Goal: Information Seeking & Learning: Learn about a topic

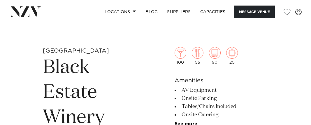
scroll to position [175, 0]
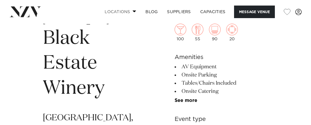
click at [126, 12] on link "Locations" at bounding box center [120, 12] width 41 height 13
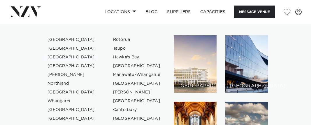
click at [71, 55] on link "[GEOGRAPHIC_DATA]" at bounding box center [71, 57] width 57 height 9
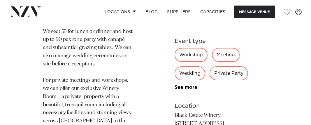
scroll to position [524, 0]
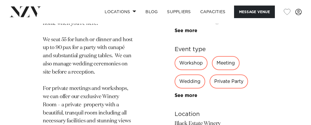
click at [230, 80] on div "Private Party" at bounding box center [228, 82] width 38 height 14
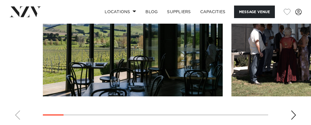
scroll to position [816, 0]
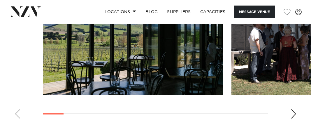
click at [296, 117] on div "Next slide" at bounding box center [293, 113] width 6 height 9
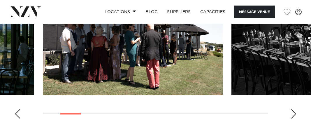
click at [295, 117] on div "Next slide" at bounding box center [293, 113] width 6 height 9
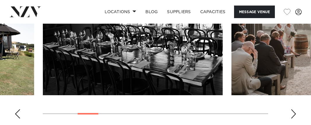
click at [295, 117] on div "Next slide" at bounding box center [293, 113] width 6 height 9
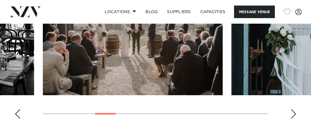
scroll to position [845, 0]
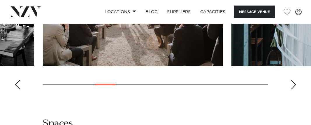
click at [296, 86] on div "Next slide" at bounding box center [293, 84] width 6 height 9
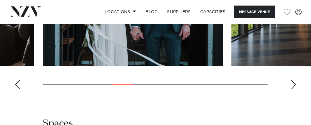
click at [294, 86] on div "Next slide" at bounding box center [293, 84] width 6 height 9
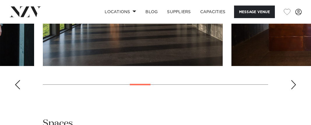
click at [295, 85] on div "Next slide" at bounding box center [293, 84] width 6 height 9
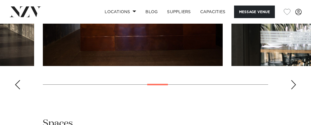
click at [294, 85] on div "Next slide" at bounding box center [293, 84] width 6 height 9
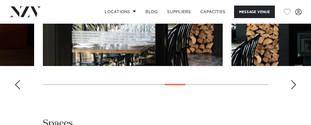
click at [294, 85] on div "Next slide" at bounding box center [293, 84] width 6 height 9
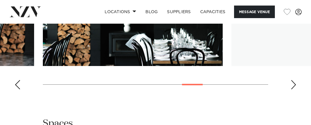
click at [294, 85] on div "Next slide" at bounding box center [293, 84] width 6 height 9
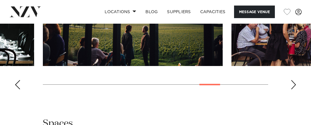
click at [294, 85] on div "Next slide" at bounding box center [293, 84] width 6 height 9
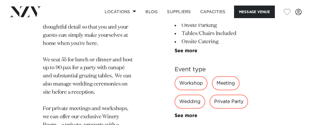
scroll to position [495, 0]
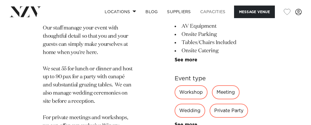
click at [214, 13] on link "Capacities" at bounding box center [213, 12] width 35 height 13
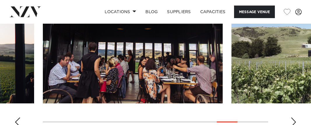
scroll to position [837, 0]
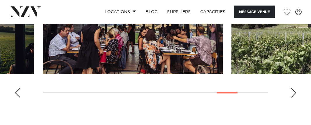
click at [293, 91] on div "Next slide" at bounding box center [293, 92] width 6 height 9
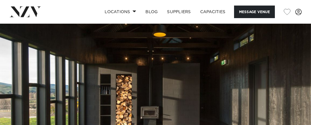
scroll to position [0, 0]
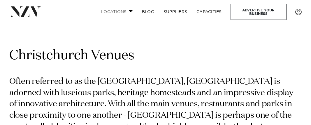
click at [119, 11] on link "Locations" at bounding box center [116, 12] width 41 height 13
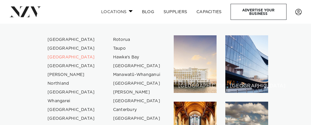
click at [119, 11] on link "Locations" at bounding box center [116, 12] width 41 height 13
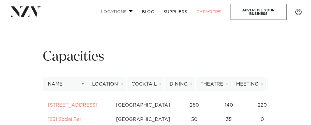
click at [118, 10] on link "Locations" at bounding box center [116, 12] width 41 height 13
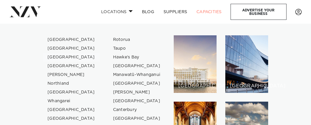
click at [65, 57] on link "[GEOGRAPHIC_DATA]" at bounding box center [71, 57] width 57 height 9
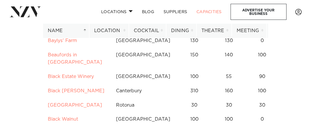
scroll to position [437, 0]
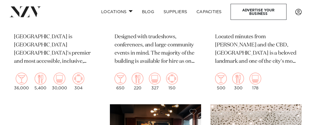
scroll to position [670, 0]
